Goal: Task Accomplishment & Management: Manage account settings

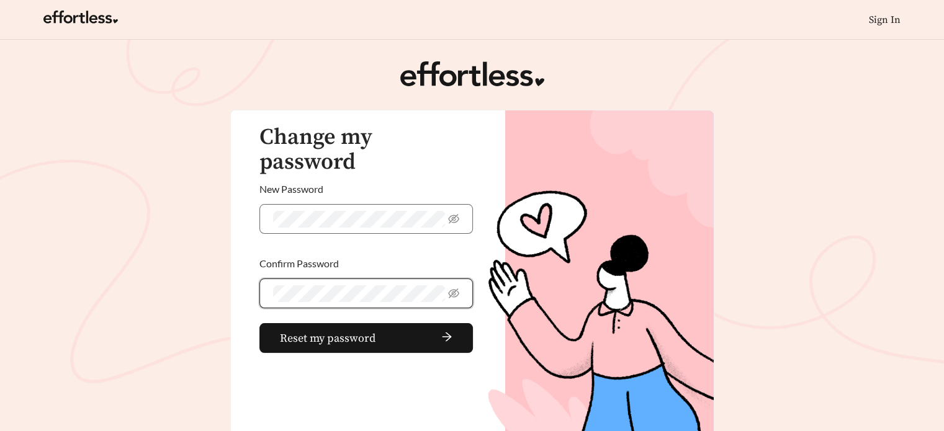
click at [459, 279] on span at bounding box center [366, 294] width 214 height 30
click at [456, 288] on icon "eye-invisible" at bounding box center [453, 293] width 11 height 11
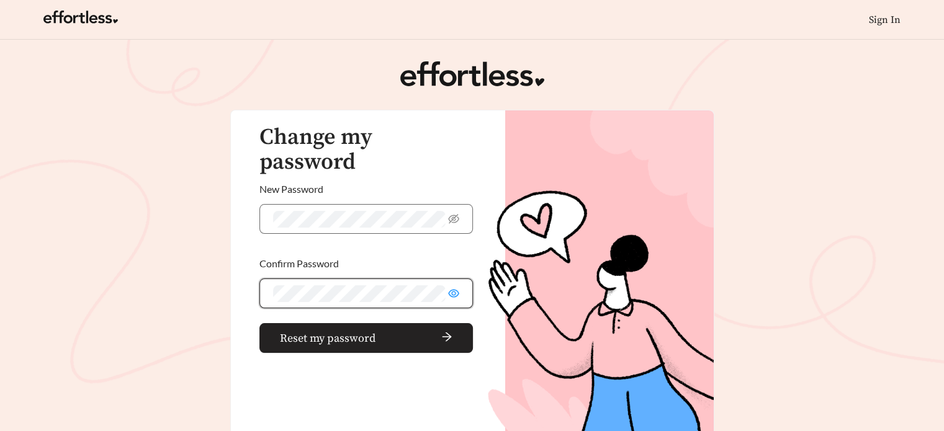
click at [382, 331] on span "arrow-right" at bounding box center [416, 338] width 73 height 14
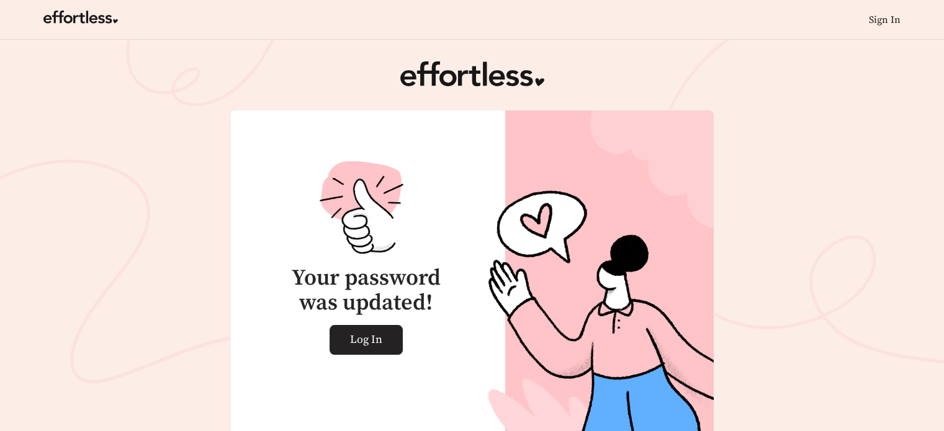
click at [380, 344] on span "Log In" at bounding box center [366, 340] width 32 height 29
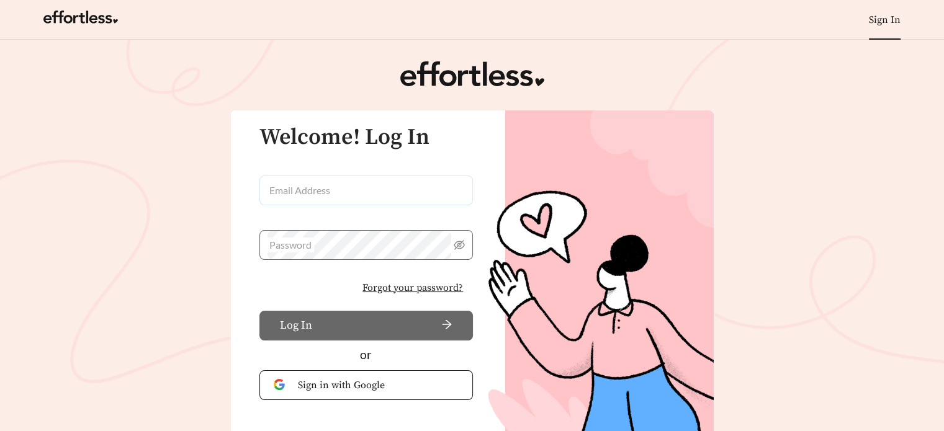
type input "**********"
click at [337, 334] on button "Log In" at bounding box center [366, 326] width 214 height 30
